Goal: Find specific page/section: Find specific page/section

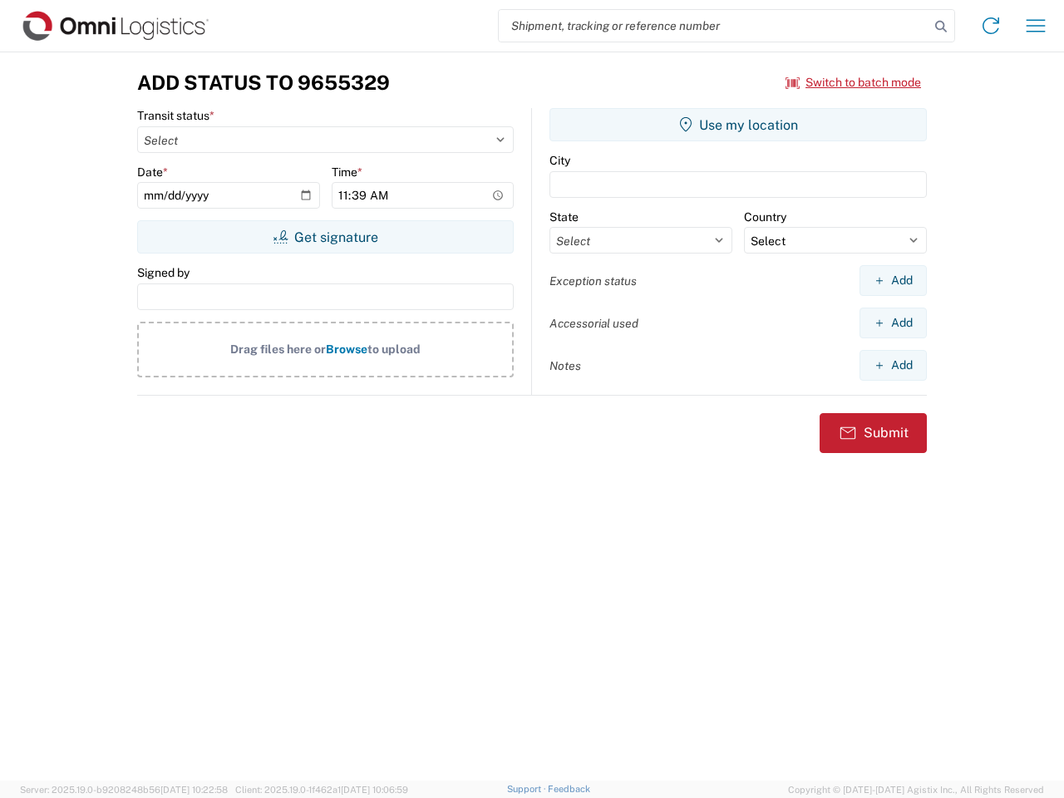
click at [714, 26] on input "search" at bounding box center [714, 26] width 431 height 32
click at [941, 27] on icon at bounding box center [941, 26] width 23 height 23
click at [991, 26] on icon at bounding box center [991, 25] width 27 height 27
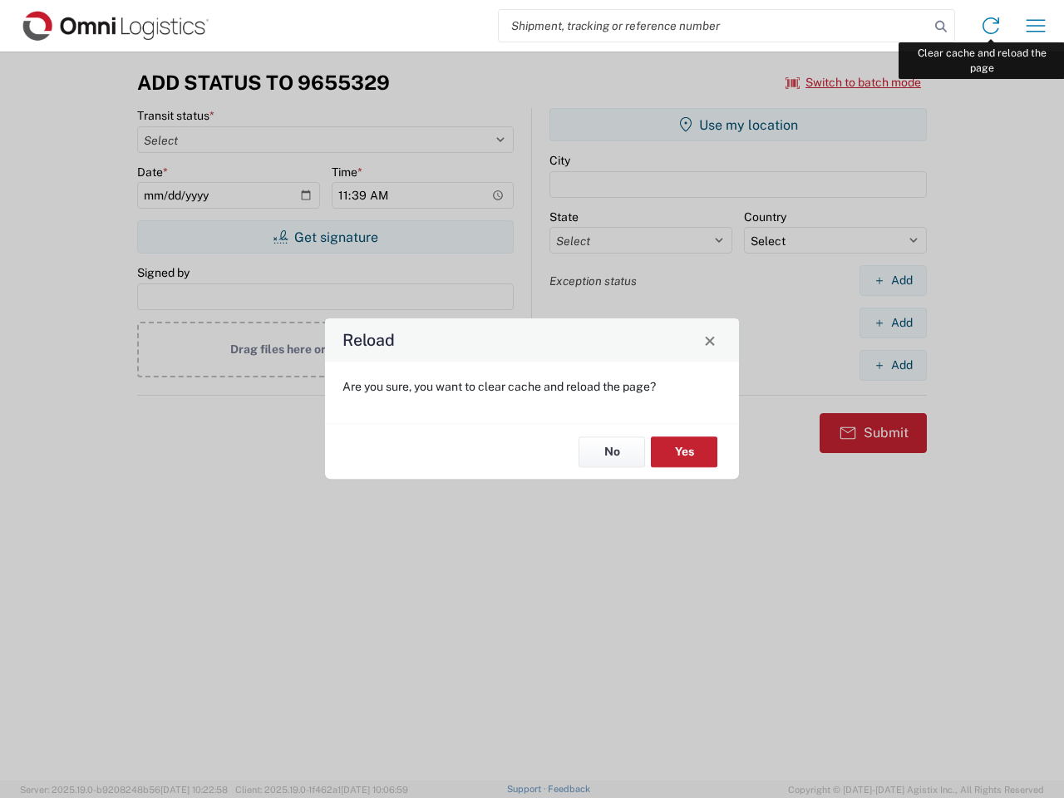
click at [1036, 26] on div "Reload Are you sure, you want to clear cache and reload the page? No Yes" at bounding box center [532, 399] width 1064 height 798
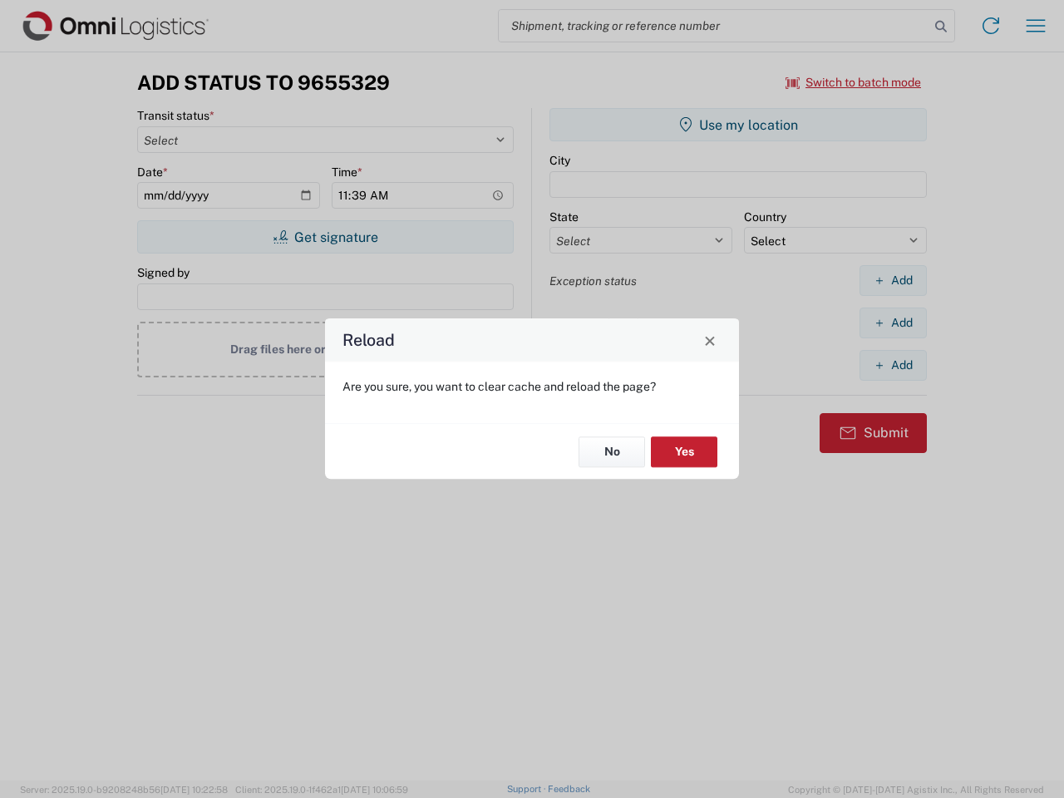
click at [854, 82] on div "Reload Are you sure, you want to clear cache and reload the page? No Yes" at bounding box center [532, 399] width 1064 height 798
click at [325, 237] on div "Reload Are you sure, you want to clear cache and reload the page? No Yes" at bounding box center [532, 399] width 1064 height 798
click at [738, 125] on div "Reload Are you sure, you want to clear cache and reload the page? No Yes" at bounding box center [532, 399] width 1064 height 798
click at [893, 280] on div "Reload Are you sure, you want to clear cache and reload the page? No Yes" at bounding box center [532, 399] width 1064 height 798
click at [893, 323] on div "Reload Are you sure, you want to clear cache and reload the page? No Yes" at bounding box center [532, 399] width 1064 height 798
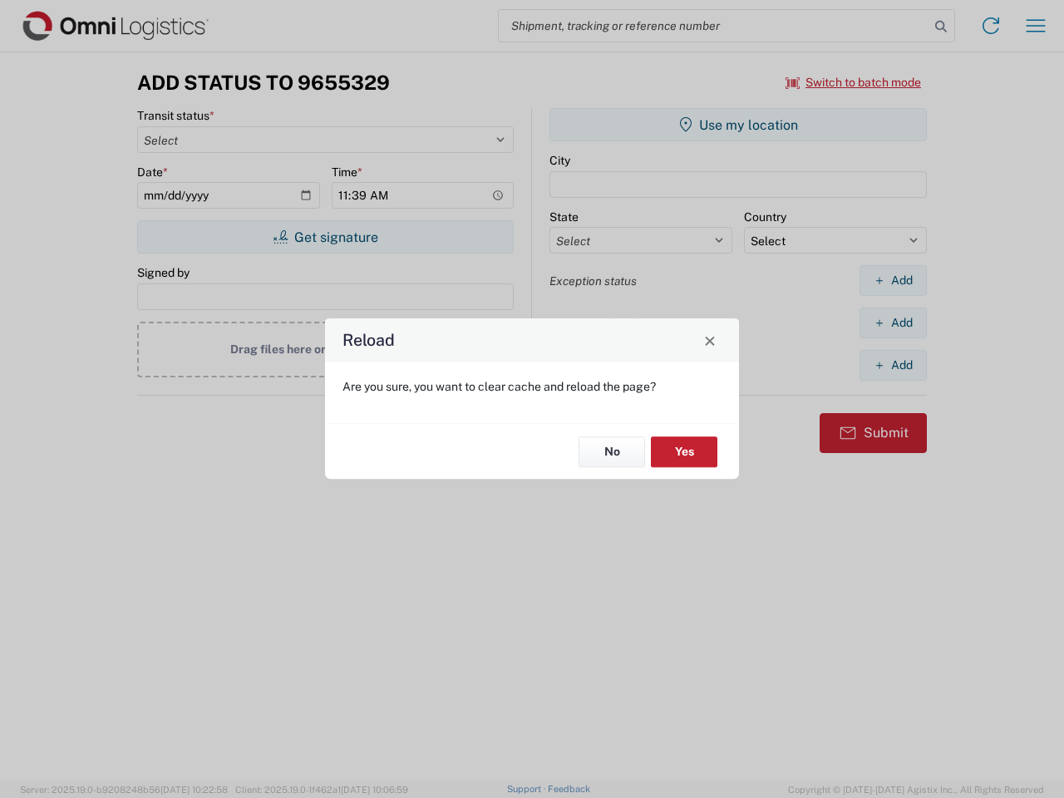
click at [893, 365] on div "Reload Are you sure, you want to clear cache and reload the page? No Yes" at bounding box center [532, 399] width 1064 height 798
